Goal: Task Accomplishment & Management: Complete application form

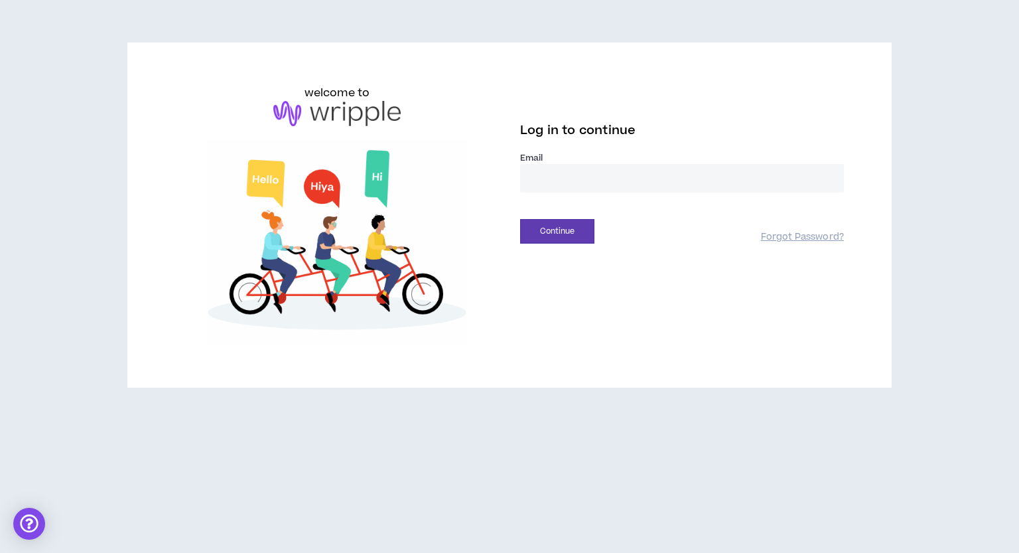
click at [562, 186] on input "email" at bounding box center [682, 178] width 324 height 29
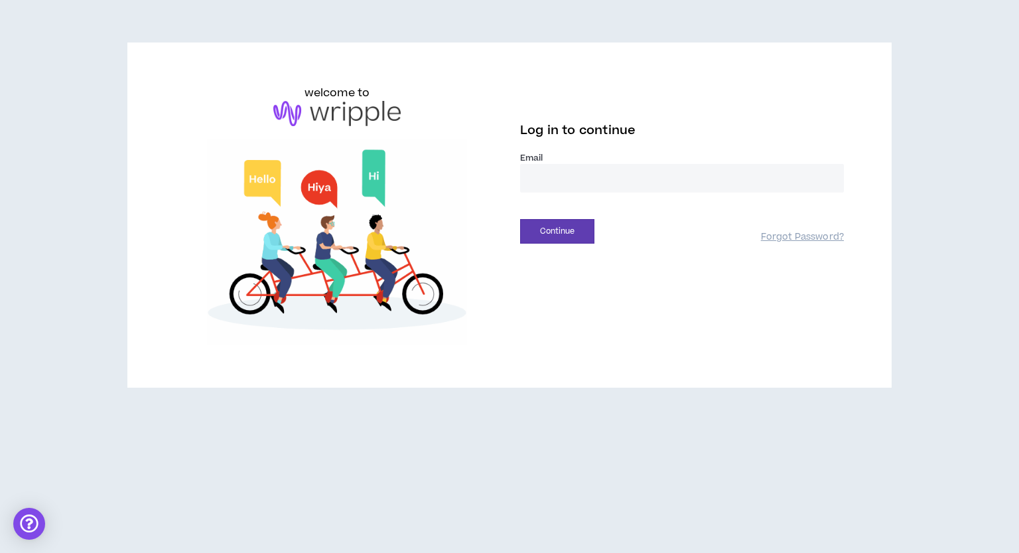
type input "**********"
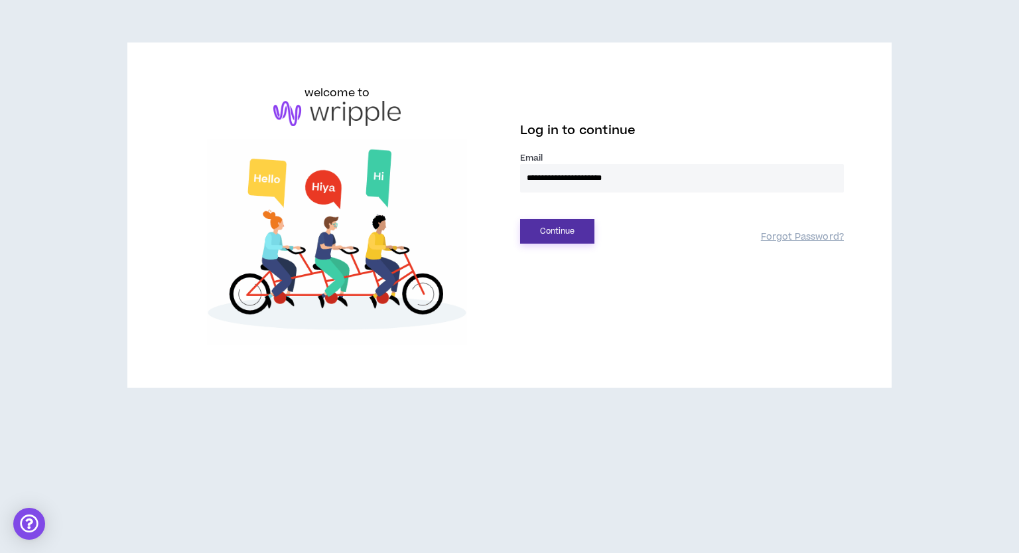
click at [579, 234] on button "Continue" at bounding box center [557, 231] width 74 height 25
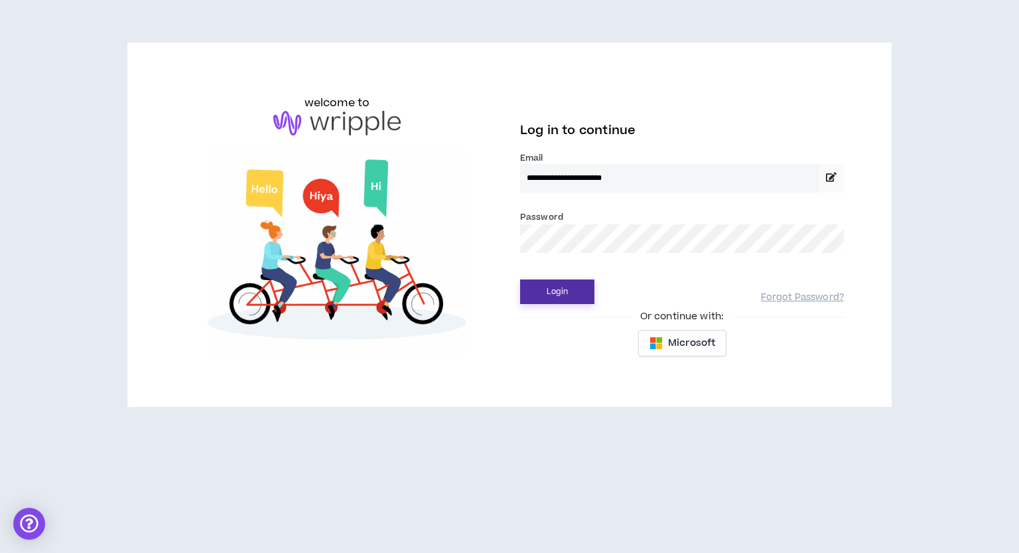
click at [572, 299] on button "Login" at bounding box center [557, 291] width 74 height 25
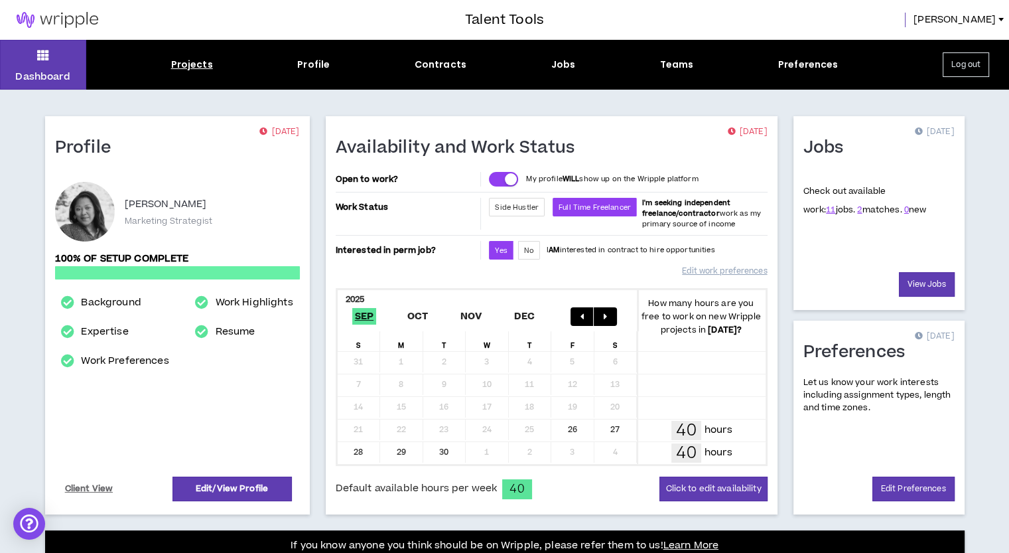
click at [196, 66] on div "Projects" at bounding box center [192, 65] width 42 height 14
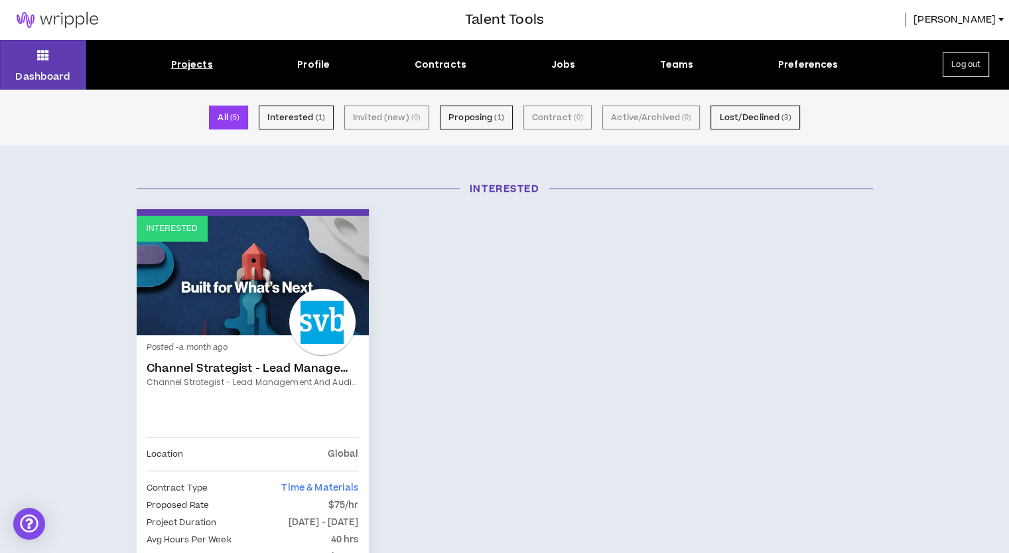
click at [315, 251] on link "Interested" at bounding box center [253, 275] width 232 height 119
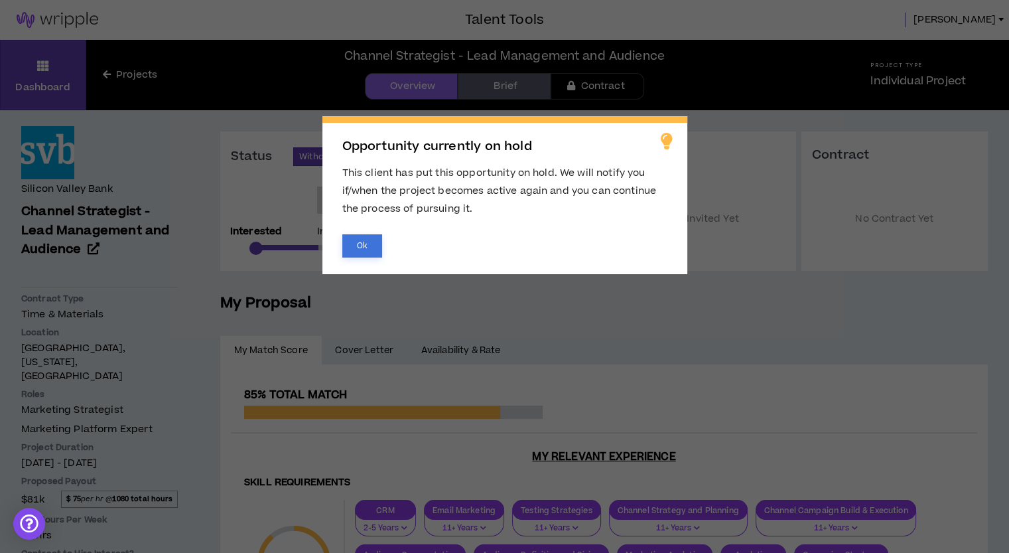
click at [364, 250] on button "Ok" at bounding box center [362, 245] width 40 height 23
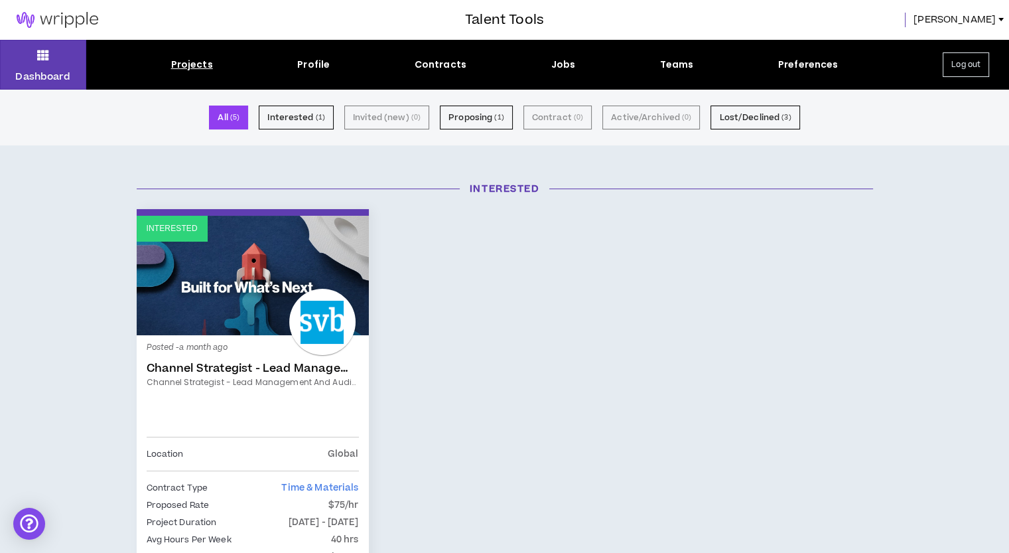
click at [990, 23] on span "[PERSON_NAME]" at bounding box center [955, 20] width 82 height 15
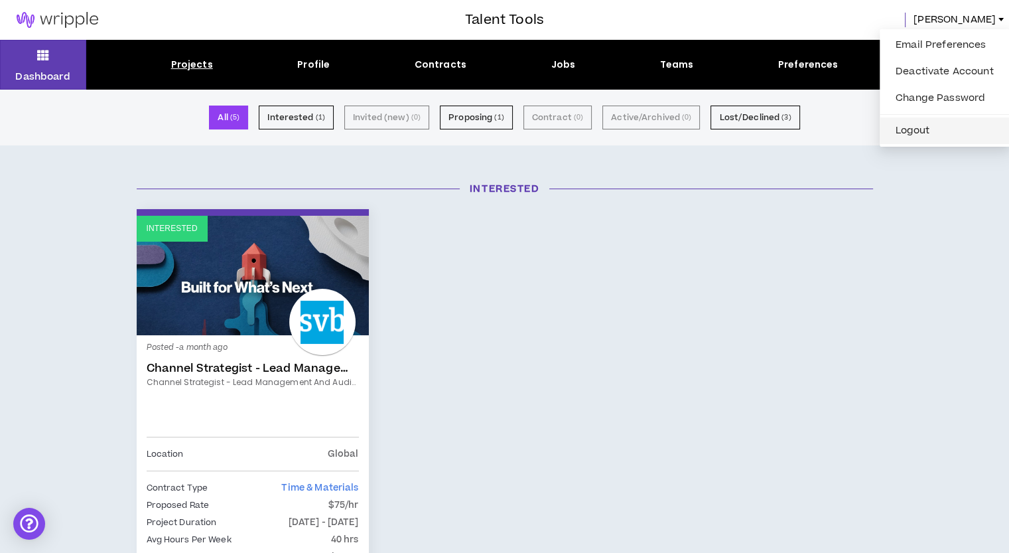
click at [940, 128] on button "Logout" at bounding box center [945, 131] width 114 height 20
